Goal: Transaction & Acquisition: Obtain resource

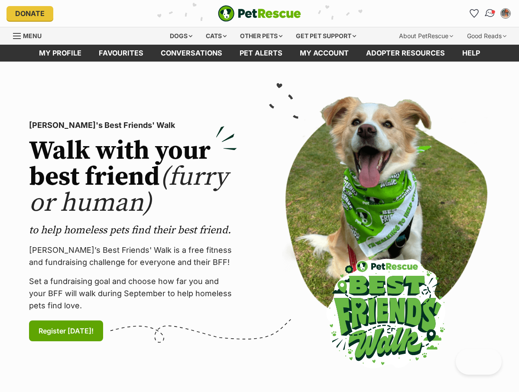
click at [489, 13] on img "Conversations" at bounding box center [491, 13] width 12 height 11
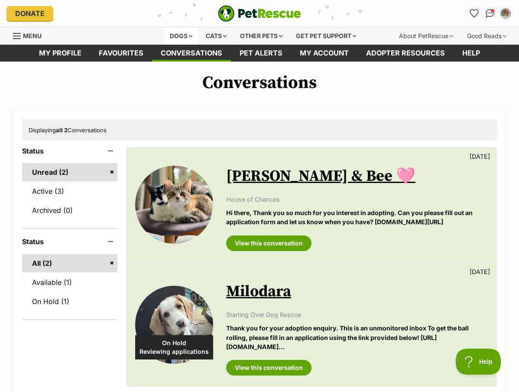
click at [171, 36] on div "Dogs" at bounding box center [181, 35] width 35 height 17
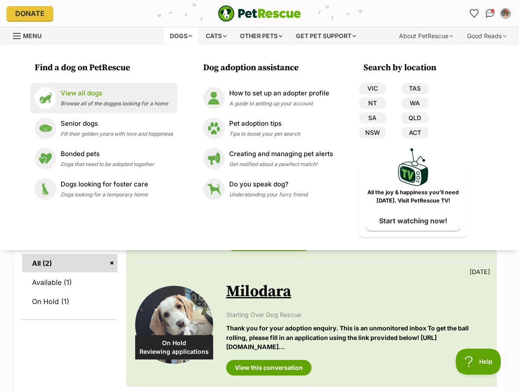
click at [153, 97] on p "View all dogs" at bounding box center [115, 93] width 108 height 10
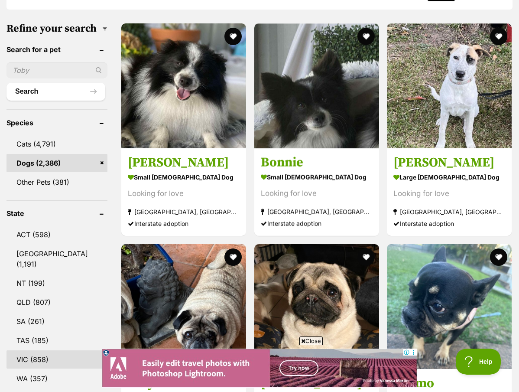
scroll to position [260, 0]
click at [45, 366] on link "VIC (858)" at bounding box center [57, 359] width 101 height 18
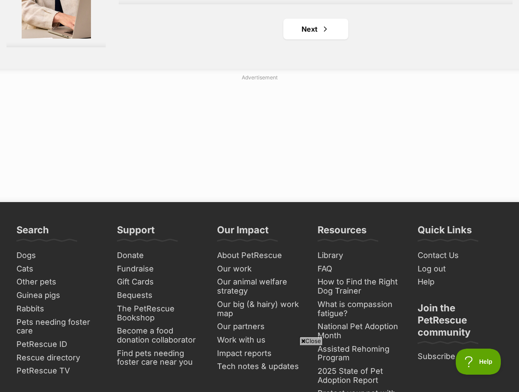
scroll to position [2064, 0]
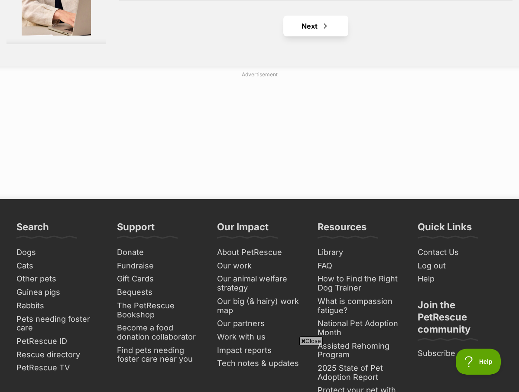
click at [321, 31] on span "Next page" at bounding box center [325, 26] width 9 height 10
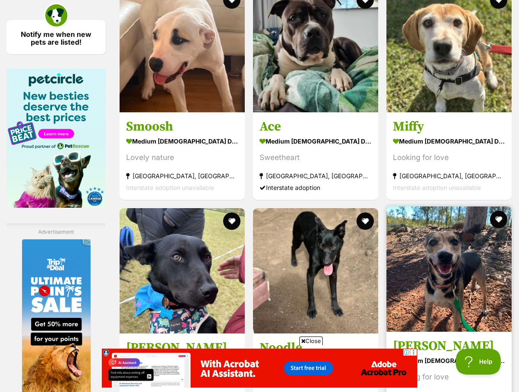
scroll to position [1345, 0]
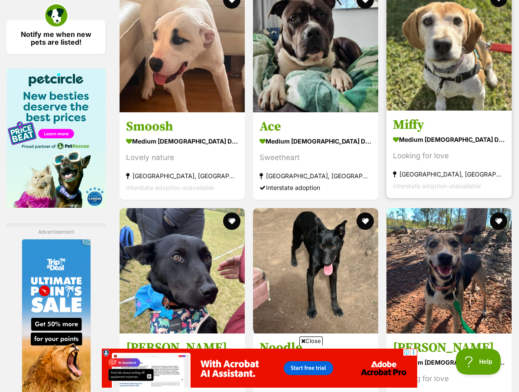
click at [439, 152] on link "Miffy medium female Dog Looking for love Burwood East, VIC Interstate adoption …" at bounding box center [449, 154] width 125 height 88
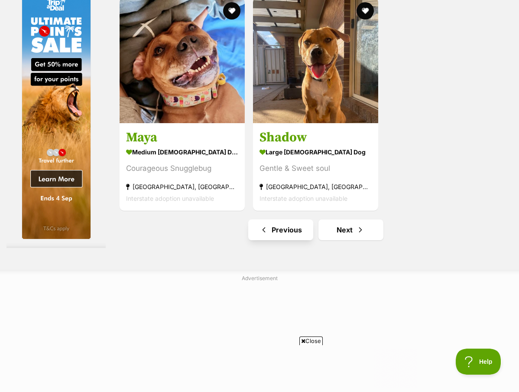
scroll to position [0, 0]
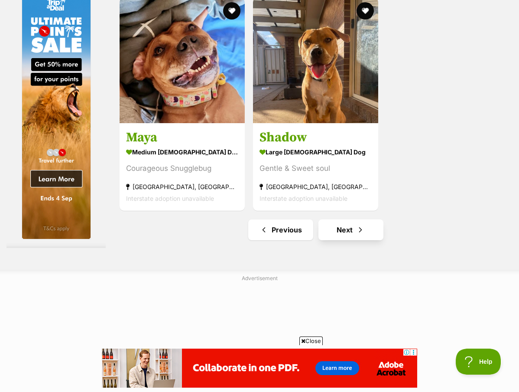
click at [334, 240] on link "Next" at bounding box center [351, 229] width 65 height 21
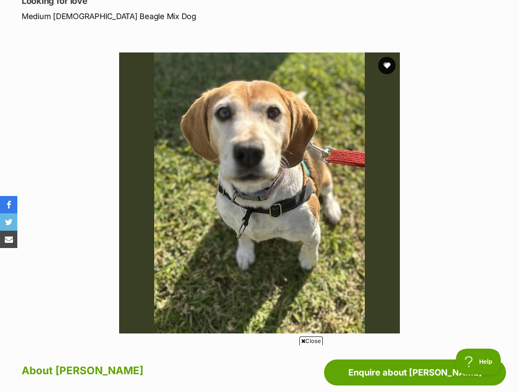
click at [248, 173] on img at bounding box center [259, 192] width 281 height 281
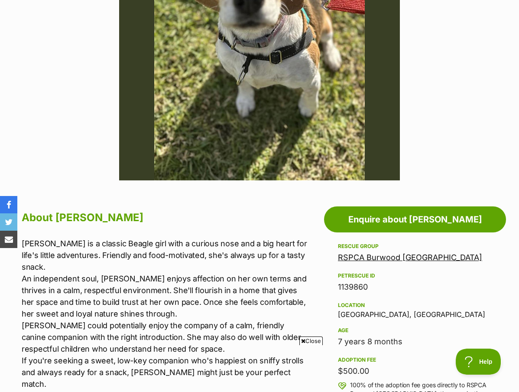
scroll to position [291, 0]
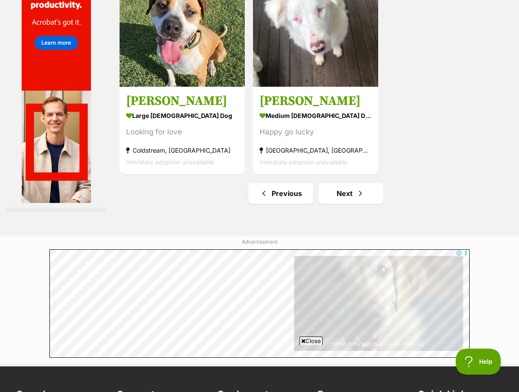
scroll to position [2054, 0]
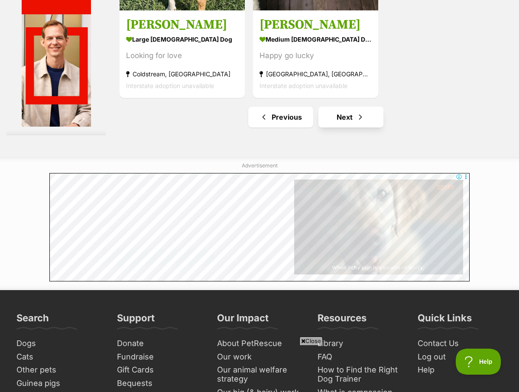
click at [327, 127] on link "Next" at bounding box center [351, 117] width 65 height 21
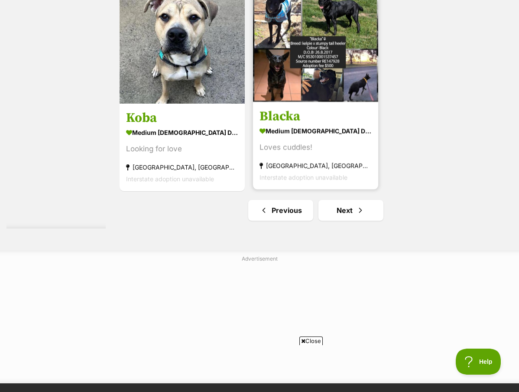
scroll to position [1879, 0]
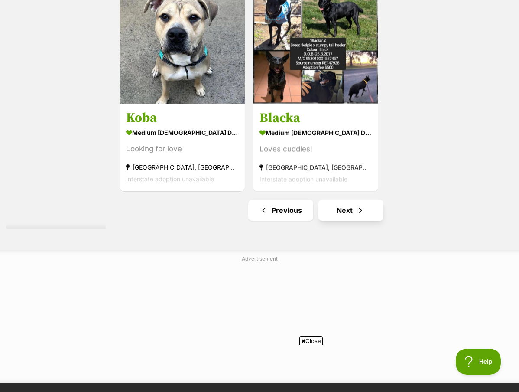
click at [356, 215] on span "Next page" at bounding box center [360, 210] width 9 height 10
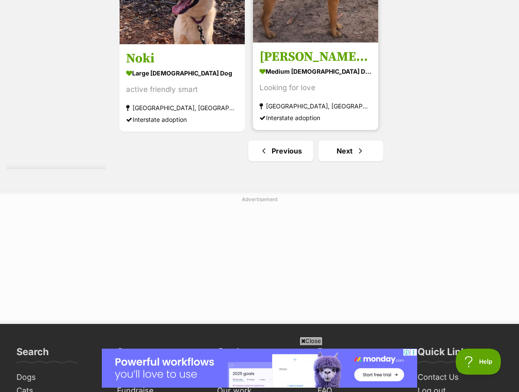
scroll to position [2115, 0]
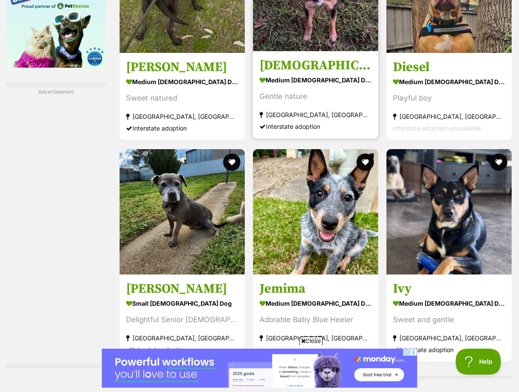
scroll to position [1647, 0]
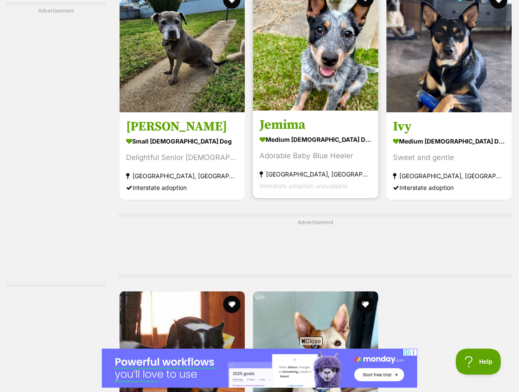
click at [281, 176] on link "Jemima medium female Dog Adorable Baby Blue Heeler Brunswick East, VIC Intersta…" at bounding box center [315, 154] width 125 height 88
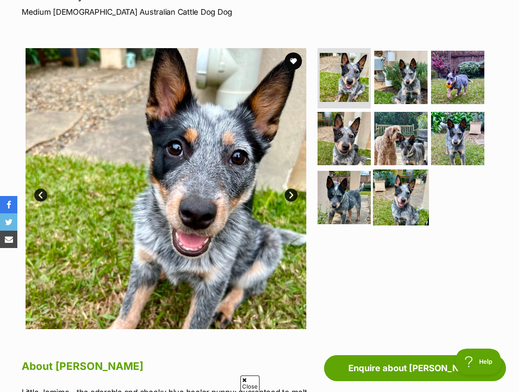
click at [395, 199] on img at bounding box center [401, 198] width 56 height 56
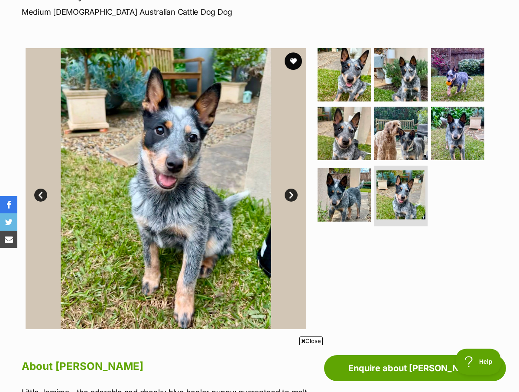
click at [291, 192] on link "Next" at bounding box center [291, 195] width 13 height 13
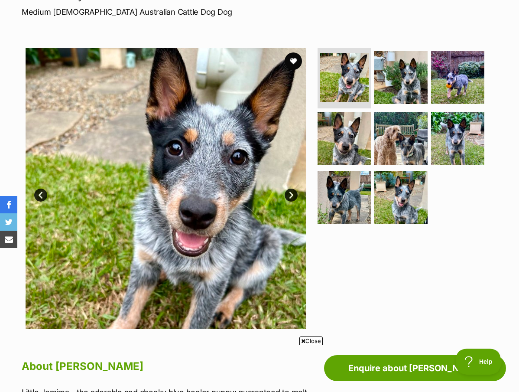
click at [293, 194] on link "Next" at bounding box center [291, 195] width 13 height 13
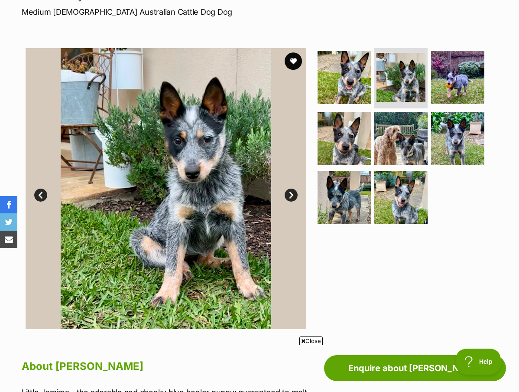
click at [293, 194] on link "Next" at bounding box center [291, 195] width 13 height 13
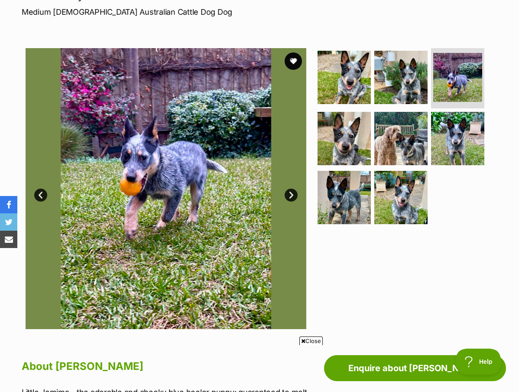
click at [293, 194] on link "Next" at bounding box center [291, 195] width 13 height 13
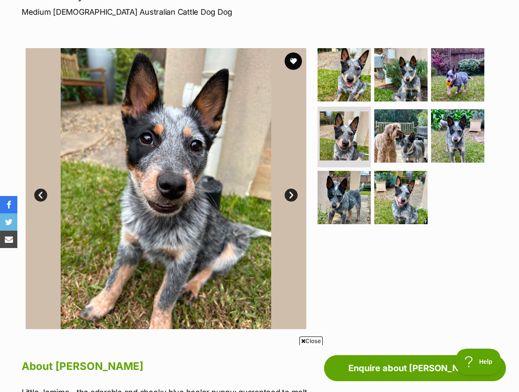
click at [293, 194] on link "Next" at bounding box center [291, 195] width 13 height 13
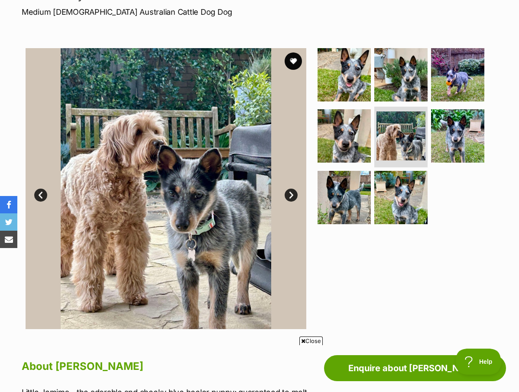
click at [293, 194] on link "Next" at bounding box center [291, 195] width 13 height 13
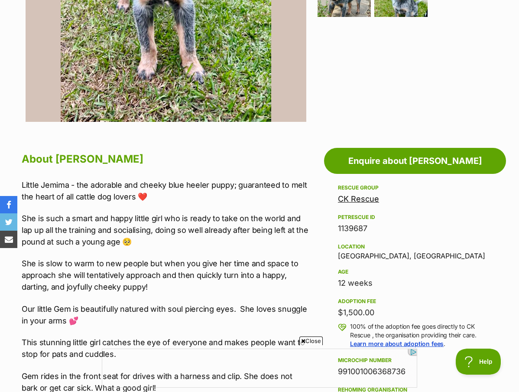
scroll to position [323, 0]
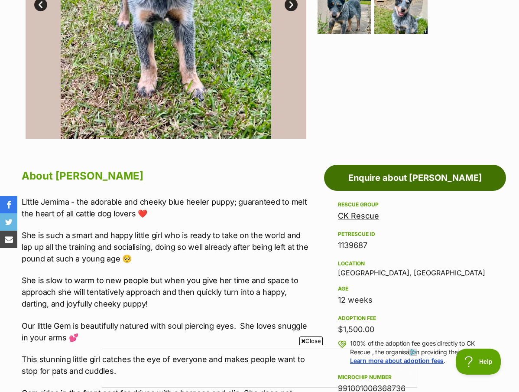
click at [387, 187] on link "Enquire about Jemima" at bounding box center [415, 178] width 182 height 26
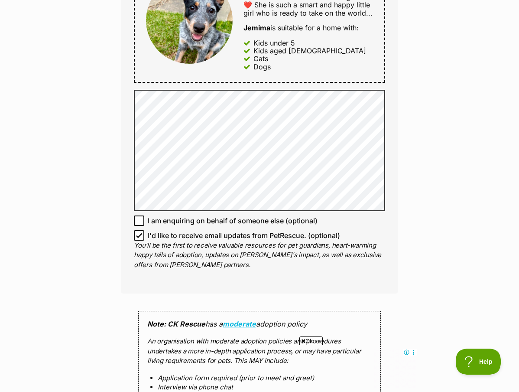
scroll to position [489, 0]
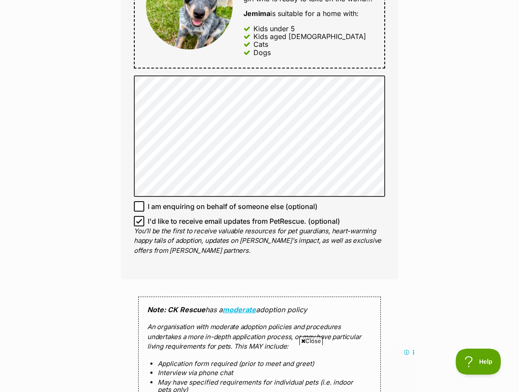
click at [254, 226] on p "You'll be the first to receive valuable resources for pet guardians, heart-warm…" at bounding box center [259, 240] width 251 height 29
click at [144, 217] on input "I'd like to receive email updates from PetRescue. (optional)" at bounding box center [139, 221] width 10 height 10
checkbox input "false"
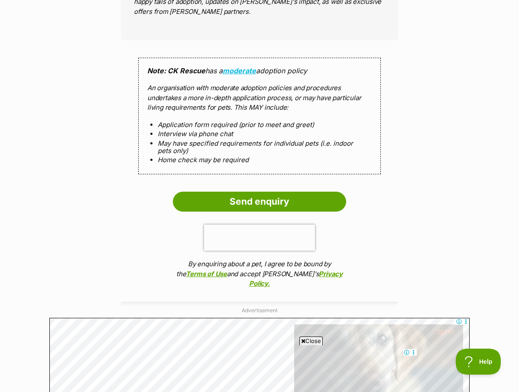
scroll to position [753, 0]
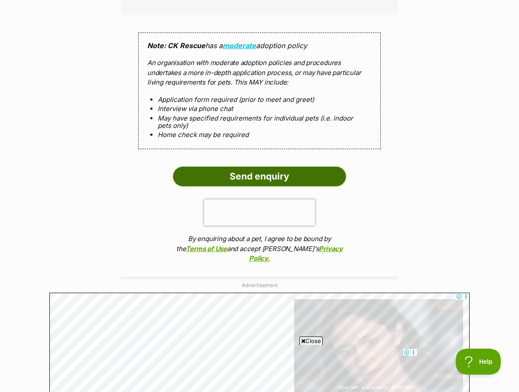
click at [244, 178] on input "Send enquiry" at bounding box center [259, 176] width 173 height 20
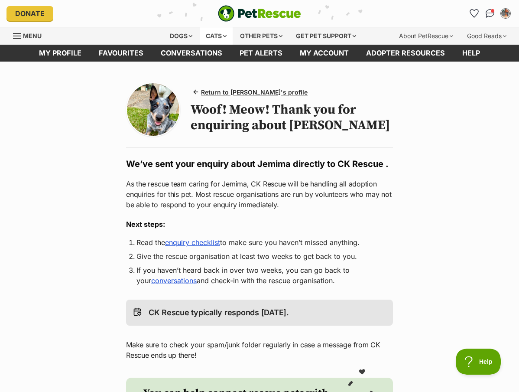
click at [212, 29] on div "Cats" at bounding box center [216, 35] width 33 height 17
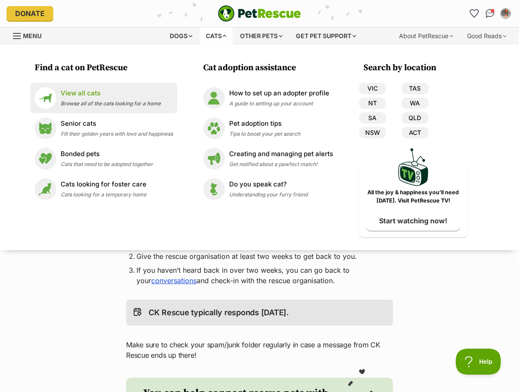
click at [122, 101] on span "Browse all of the cats looking for a home" at bounding box center [111, 103] width 100 height 7
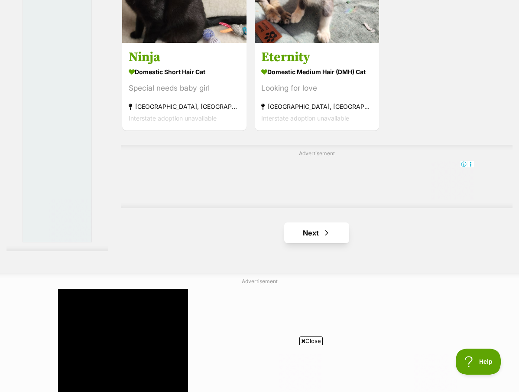
click at [323, 238] on span "Next page" at bounding box center [327, 233] width 9 height 10
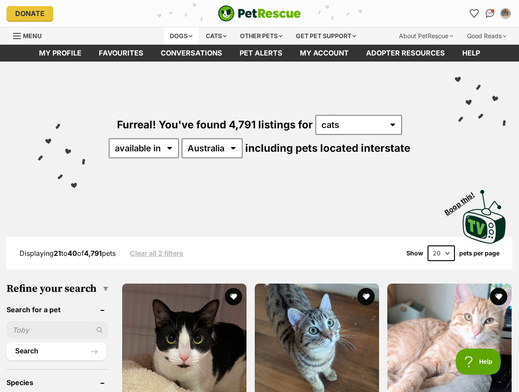
click at [188, 37] on div "Dogs" at bounding box center [181, 35] width 35 height 17
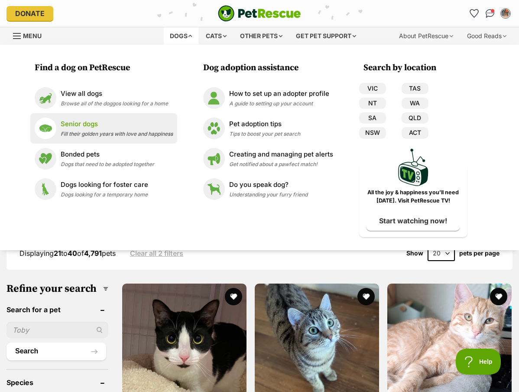
click at [111, 123] on p "Senior dogs" at bounding box center [117, 124] width 112 height 10
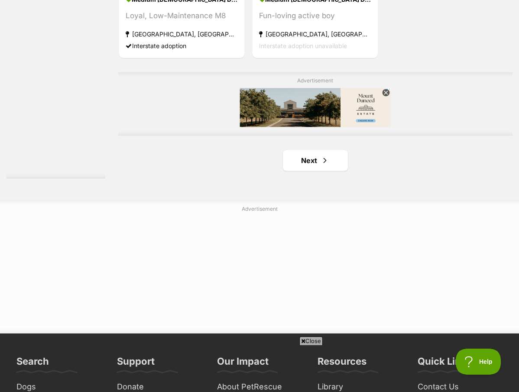
scroll to position [1953, 0]
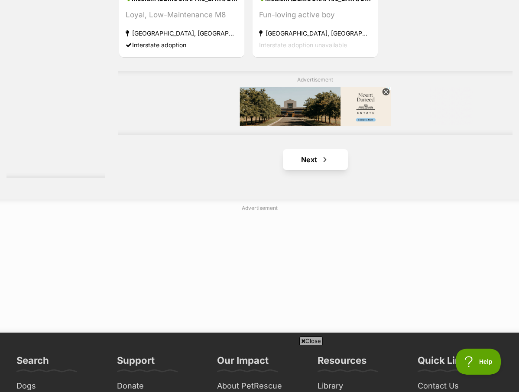
click at [288, 170] on link "Next" at bounding box center [315, 159] width 65 height 21
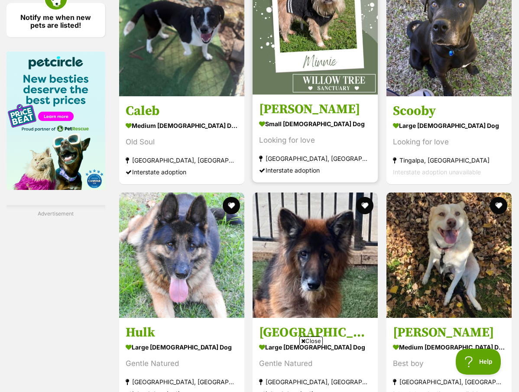
scroll to position [1566, 0]
